Goal: Information Seeking & Learning: Learn about a topic

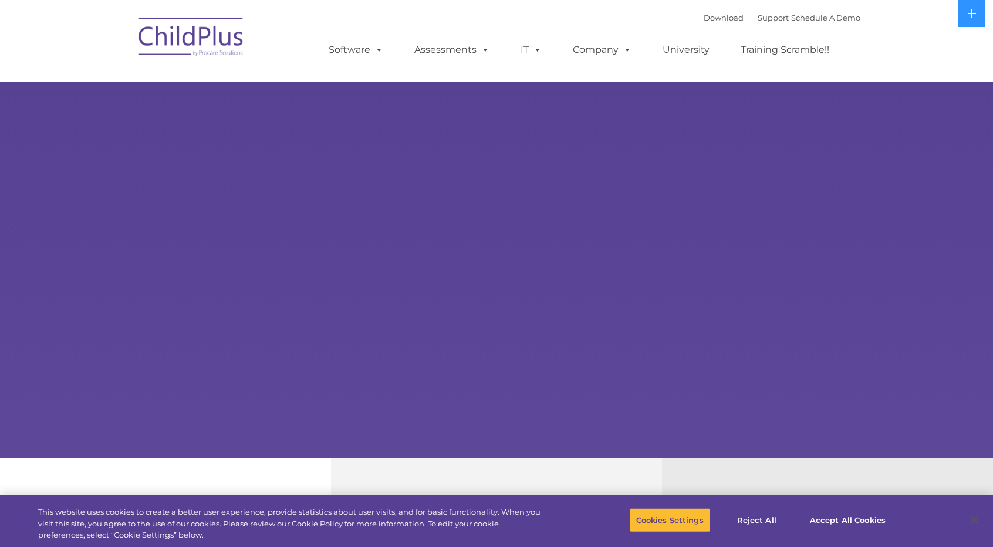
select select "MEDIUM"
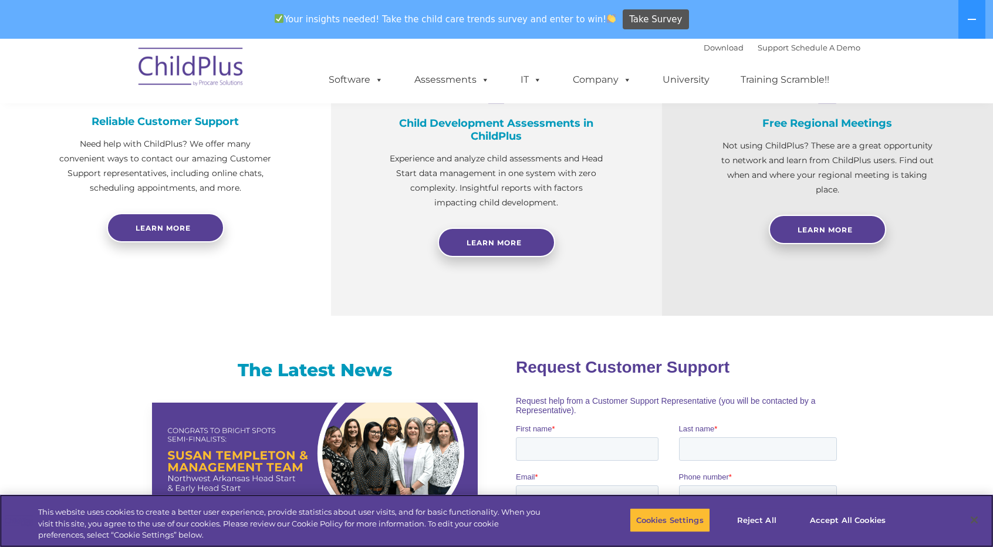
scroll to position [304, 0]
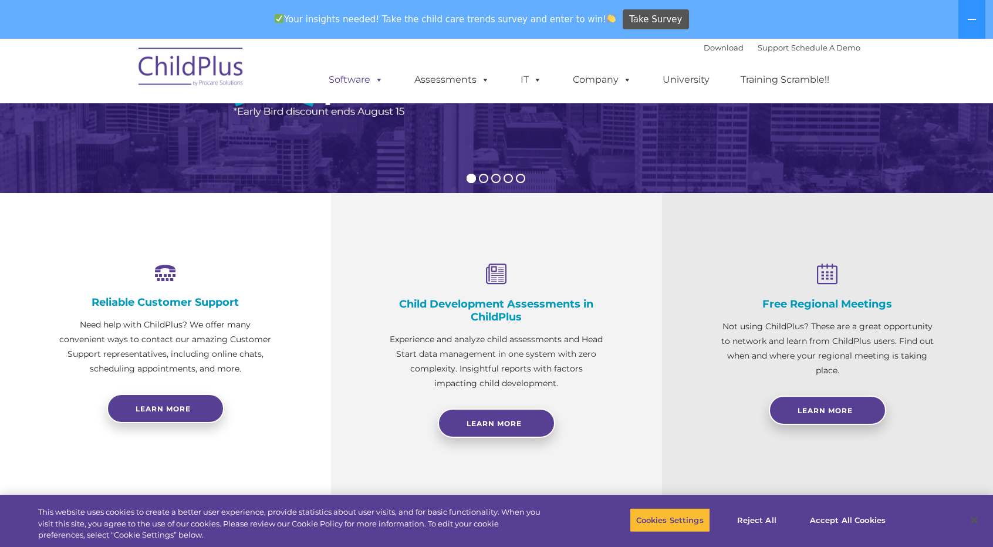
click at [380, 83] on span at bounding box center [376, 79] width 13 height 11
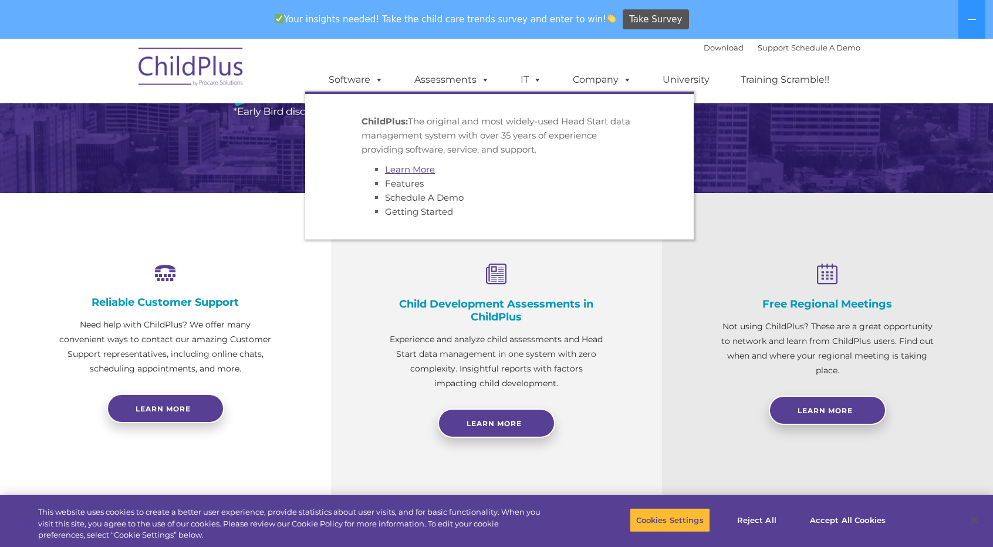
click at [413, 171] on link "Learn More" at bounding box center [410, 169] width 50 height 11
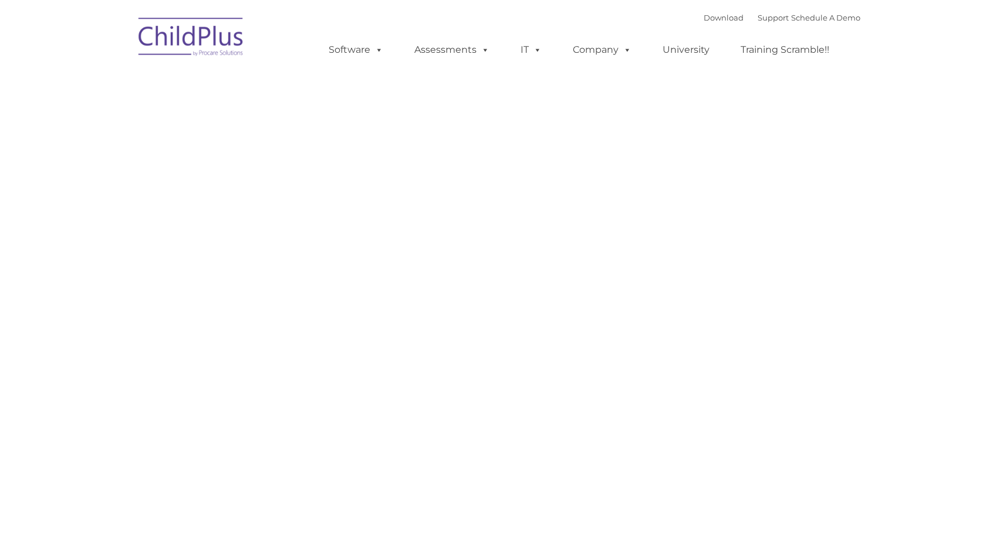
type input ""
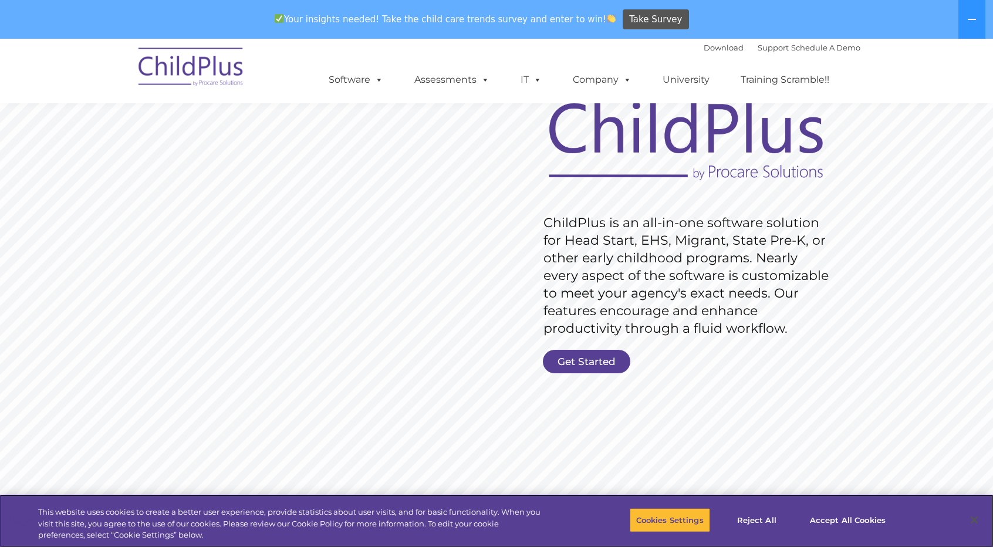
scroll to position [85, 0]
drag, startPoint x: 525, startPoint y: 219, endPoint x: 776, endPoint y: 333, distance: 275.9
click at [776, 333] on rs-slide "Request Pricing ChildPlus is an all-in-one software solution for Head Start, EH…" at bounding box center [496, 259] width 993 height 528
click at [783, 332] on rs-layer "ChildPlus is an all-in-one software solution for Head Start, EHS, Migrant, Stat…" at bounding box center [689, 275] width 291 height 123
drag, startPoint x: 545, startPoint y: 222, endPoint x: 818, endPoint y: 341, distance: 297.7
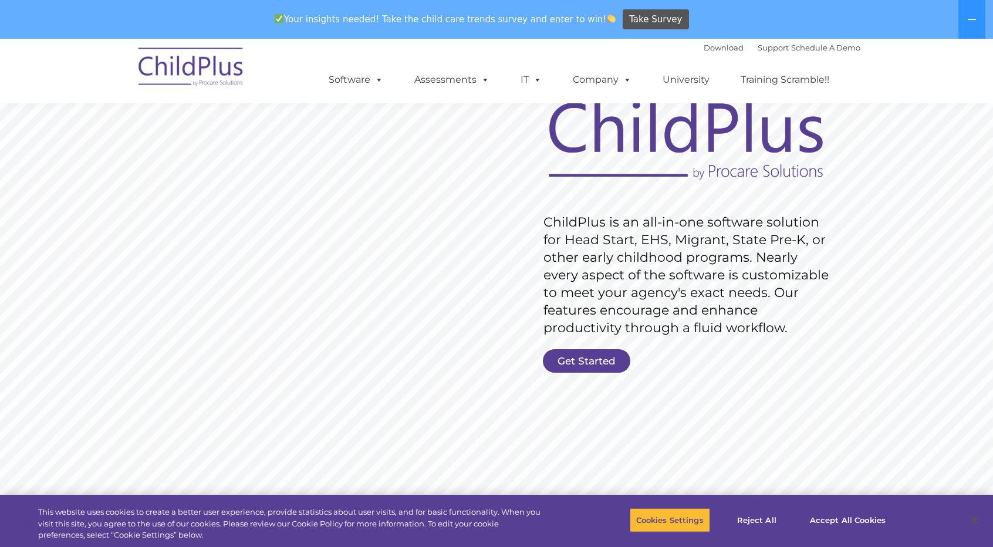
click at [818, 341] on rs-slide "Request Pricing ChildPlus is an all-in-one software solution for Head Start, EH…" at bounding box center [496, 259] width 993 height 528
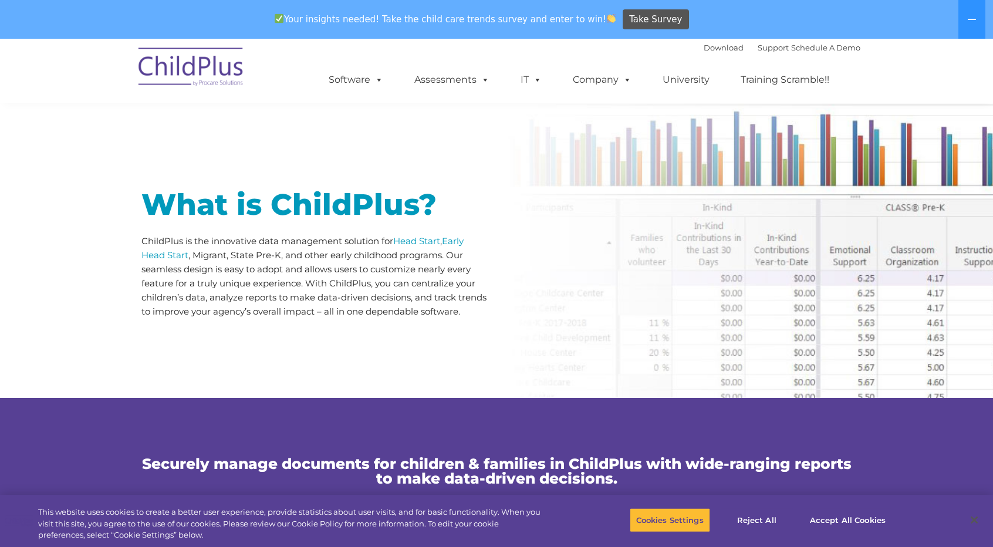
scroll to position [517, 0]
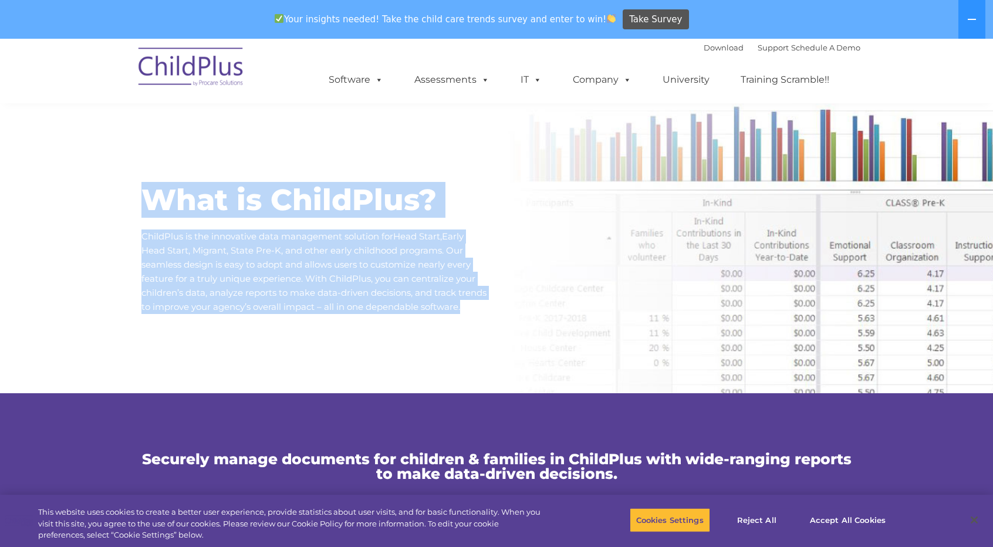
drag, startPoint x: 135, startPoint y: 205, endPoint x: 219, endPoint y: 327, distance: 147.7
click at [219, 327] on div "What is ChildPlus? ChildPlus is the innovative data management solution for Hea…" at bounding box center [315, 243] width 364 height 302
copy div "What is ChildPlus? ChildPlus is the innovative data management solution for Hea…"
